Goal: Information Seeking & Learning: Find specific fact

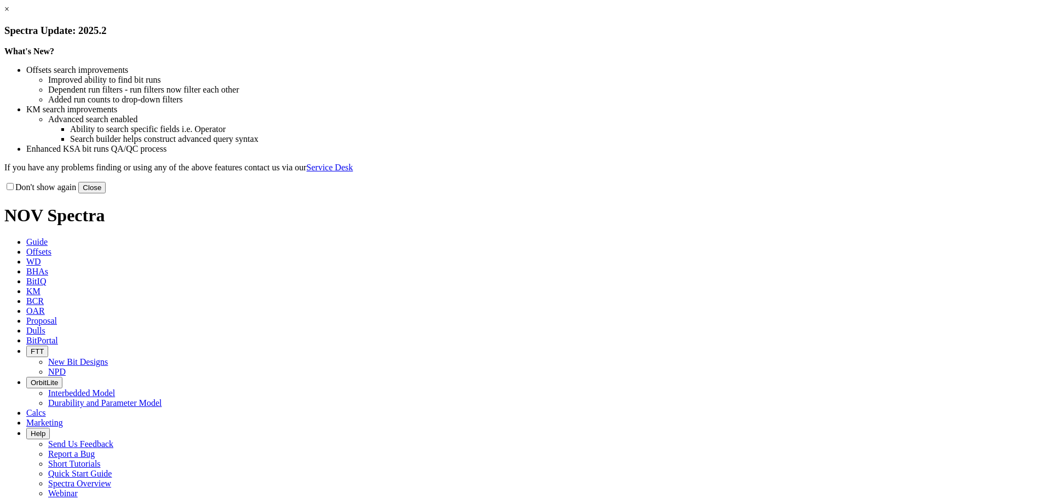
click at [106, 193] on button "Close" at bounding box center [91, 187] width 27 height 11
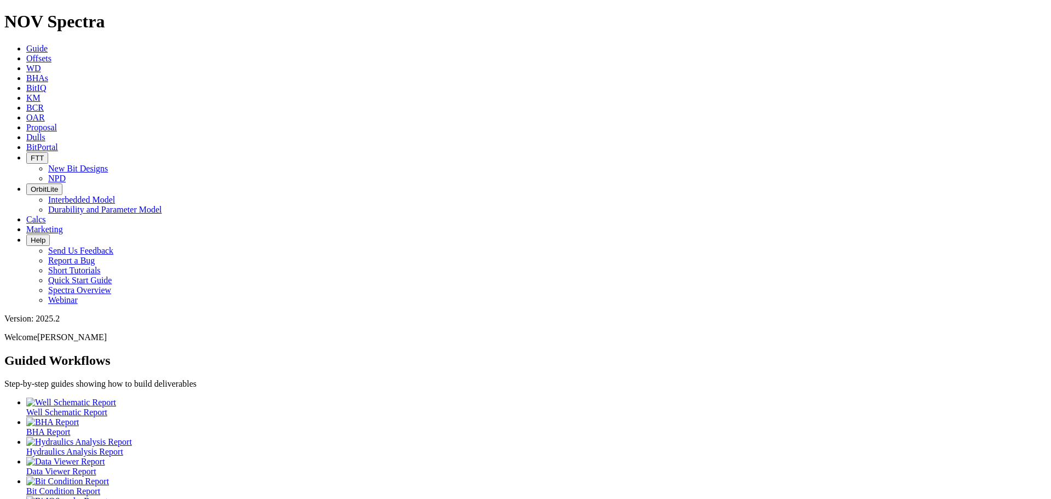
click at [26, 54] on icon at bounding box center [26, 58] width 0 height 9
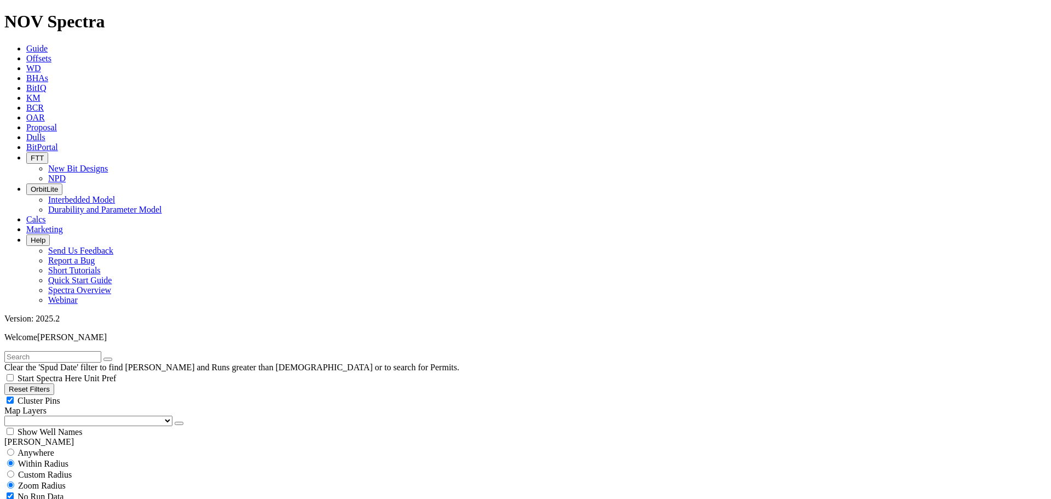
click at [51, 351] on input "text" at bounding box center [52, 356] width 97 height 11
paste input "[PERSON_NAME] 601 Fed Com #601H"
click at [119, 359] on icon "submit" at bounding box center [119, 359] width 0 height 0
click at [101, 351] on input "[PERSON_NAME] 601 Fed Com #601H" at bounding box center [52, 356] width 97 height 11
drag, startPoint x: 115, startPoint y: 45, endPoint x: 91, endPoint y: 47, distance: 23.6
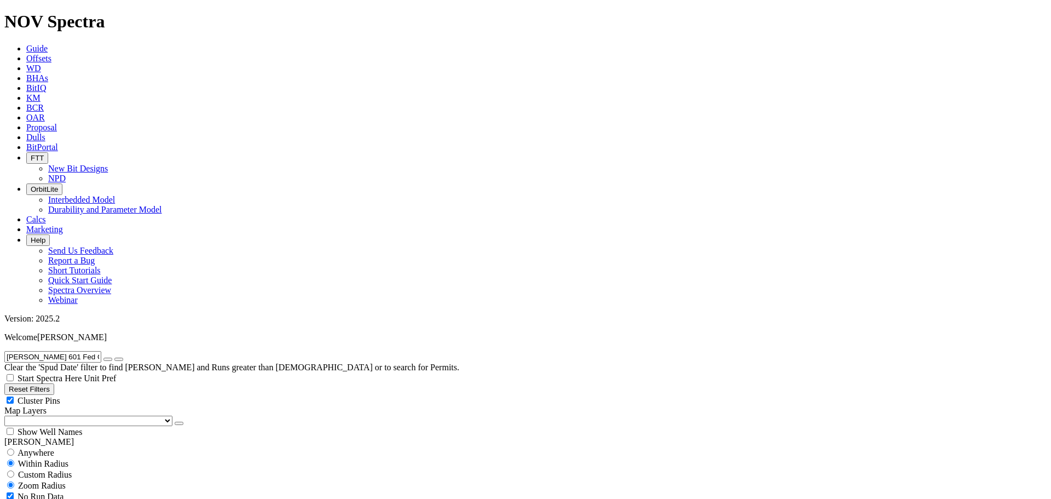
click at [91, 351] on input "[PERSON_NAME] 601 Fed Com #601 H" at bounding box center [52, 356] width 97 height 11
type input "[PERSON_NAME] 601 Fed Com 601 H"
click at [108, 359] on icon "button" at bounding box center [108, 359] width 0 height 0
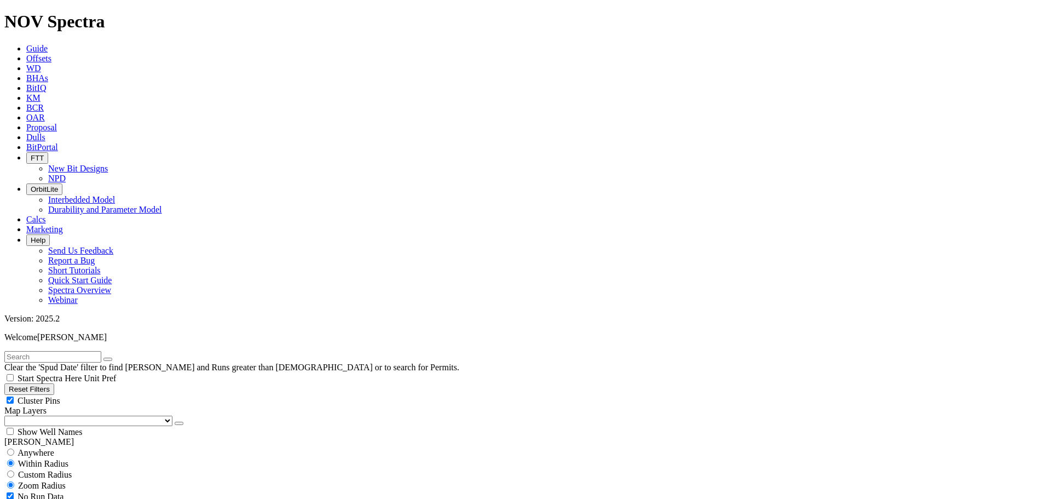
click at [68, 351] on input "text" at bounding box center [52, 356] width 97 height 11
paste input "[PERSON_NAME] 601 Fed Com #601H"
click at [95, 351] on input "[PERSON_NAME] 601 Fed Com" at bounding box center [52, 356] width 97 height 11
type input "[PERSON_NAME] 601 Fed Com"
click at [108, 359] on icon "button" at bounding box center [108, 359] width 0 height 0
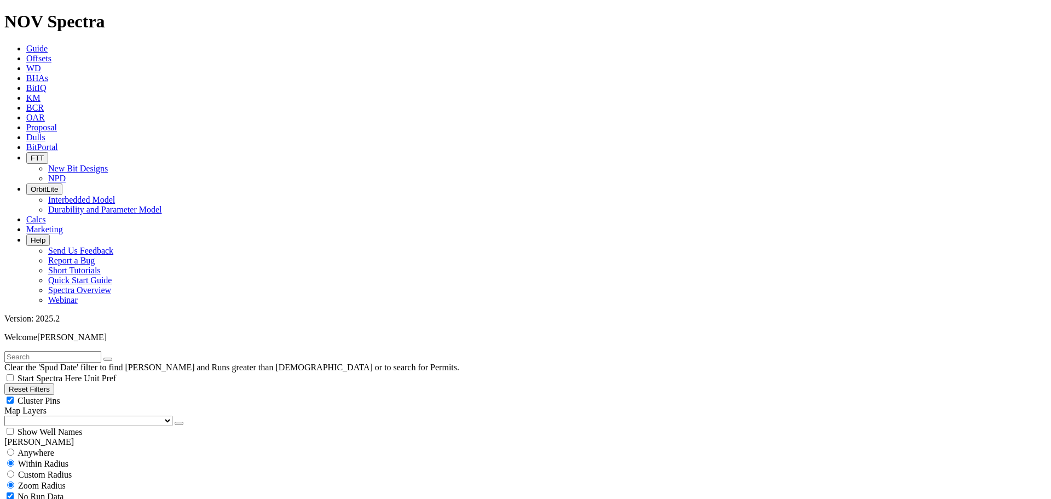
paste input "[PERSON_NAME] 601 Fed Com #603H"
type input "[PERSON_NAME] 601 Fed Com #603H"
click at [108, 359] on icon "button" at bounding box center [108, 359] width 0 height 0
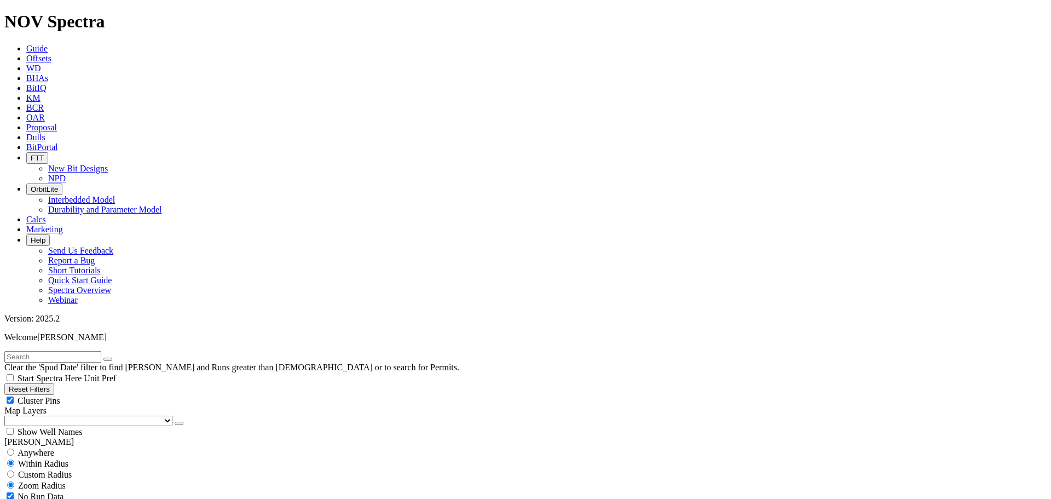
scroll to position [31081, 0]
click at [91, 351] on input "text" at bounding box center [52, 356] width 97 height 11
paste input "[PERSON_NAME] 601 Fed Com #603H"
type input "[PERSON_NAME] 601 Fed Com"
click at [108, 359] on icon "button" at bounding box center [108, 359] width 0 height 0
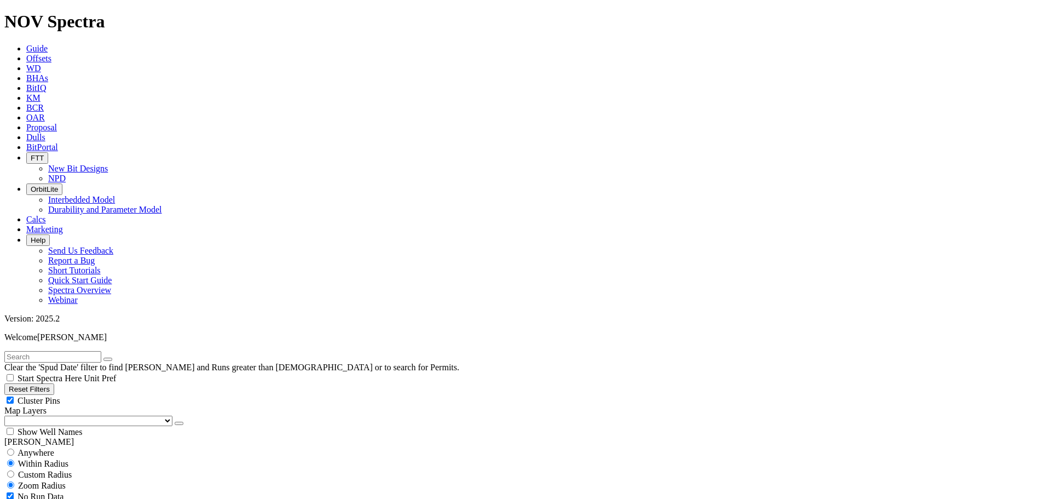
scroll to position [1642, 0]
click at [62, 351] on input "text" at bounding box center [52, 356] width 97 height 11
paste input "[PERSON_NAME] 601 Fed Com #603H"
type input "[PERSON_NAME]"
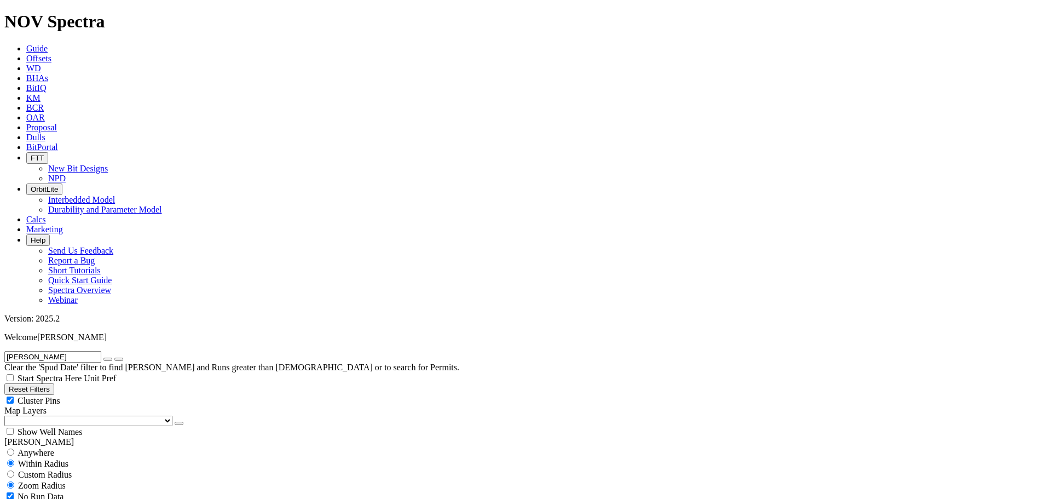
scroll to position [346, 0]
